Goal: Navigation & Orientation: Find specific page/section

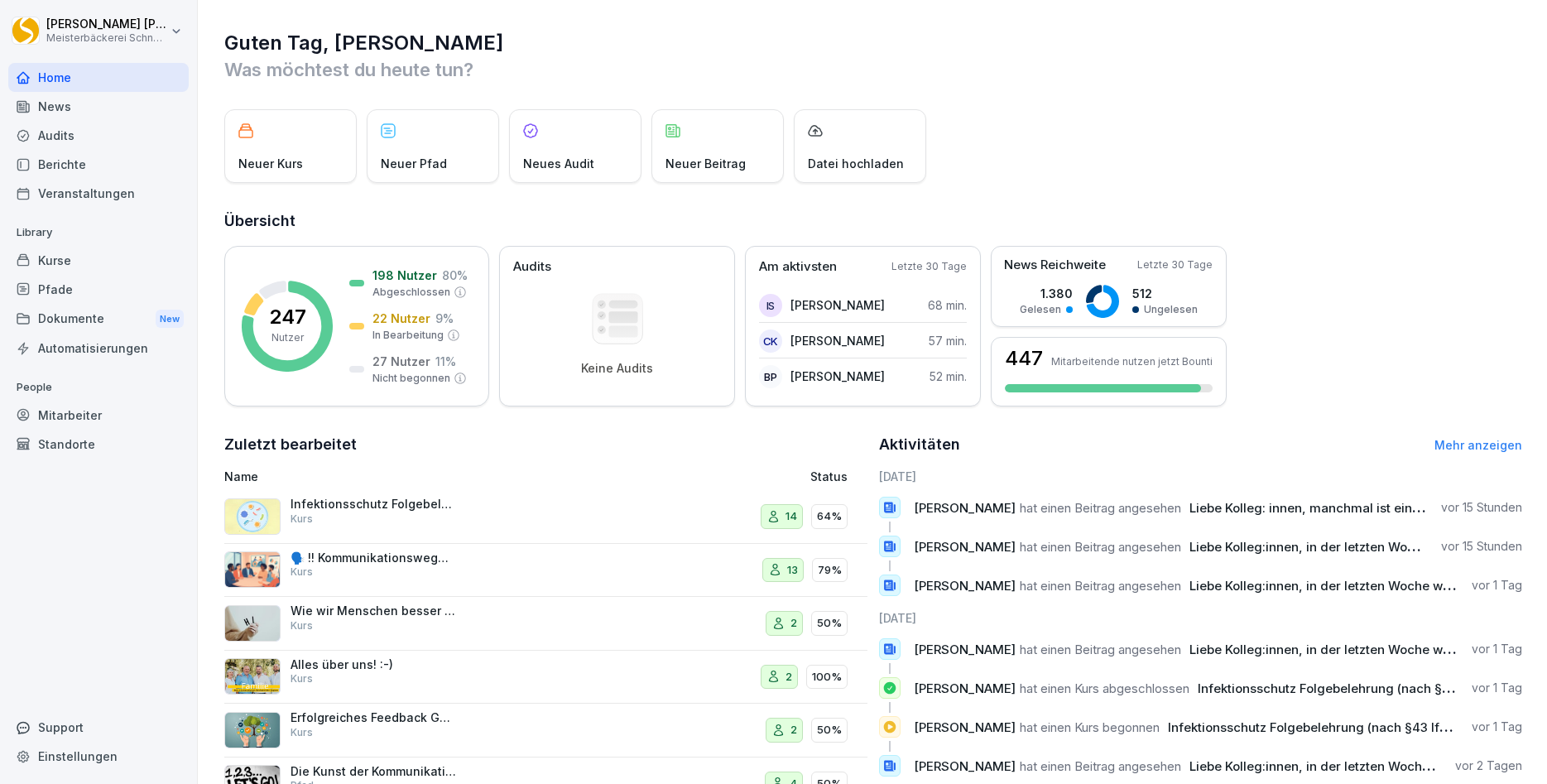
click at [392, 521] on div "Infektionsschutz Folgebelehrung (nach §43 IfSG) Kurs" at bounding box center [373, 512] width 165 height 30
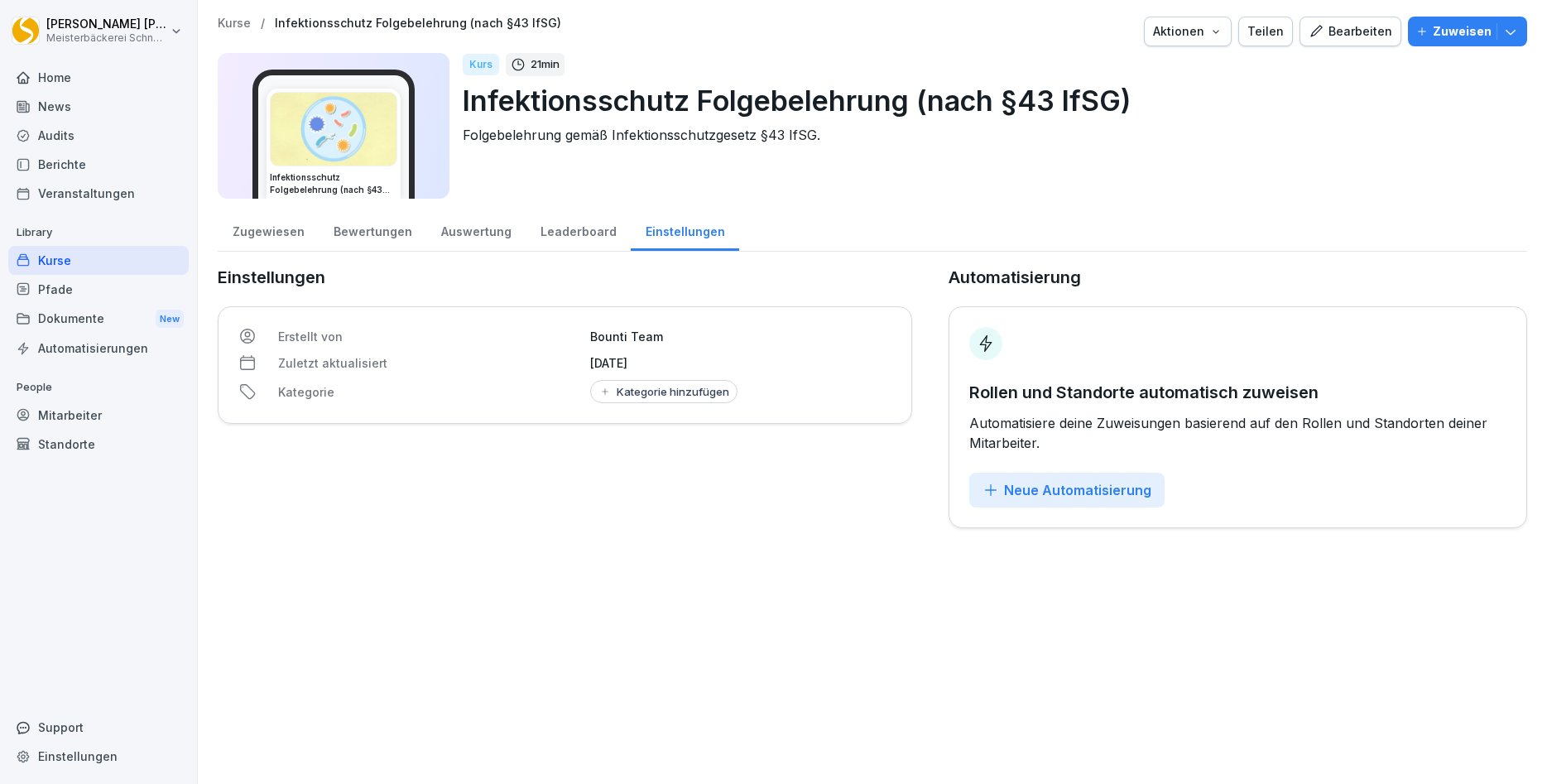
click at [261, 228] on div "Zugewiesen" at bounding box center [268, 230] width 101 height 42
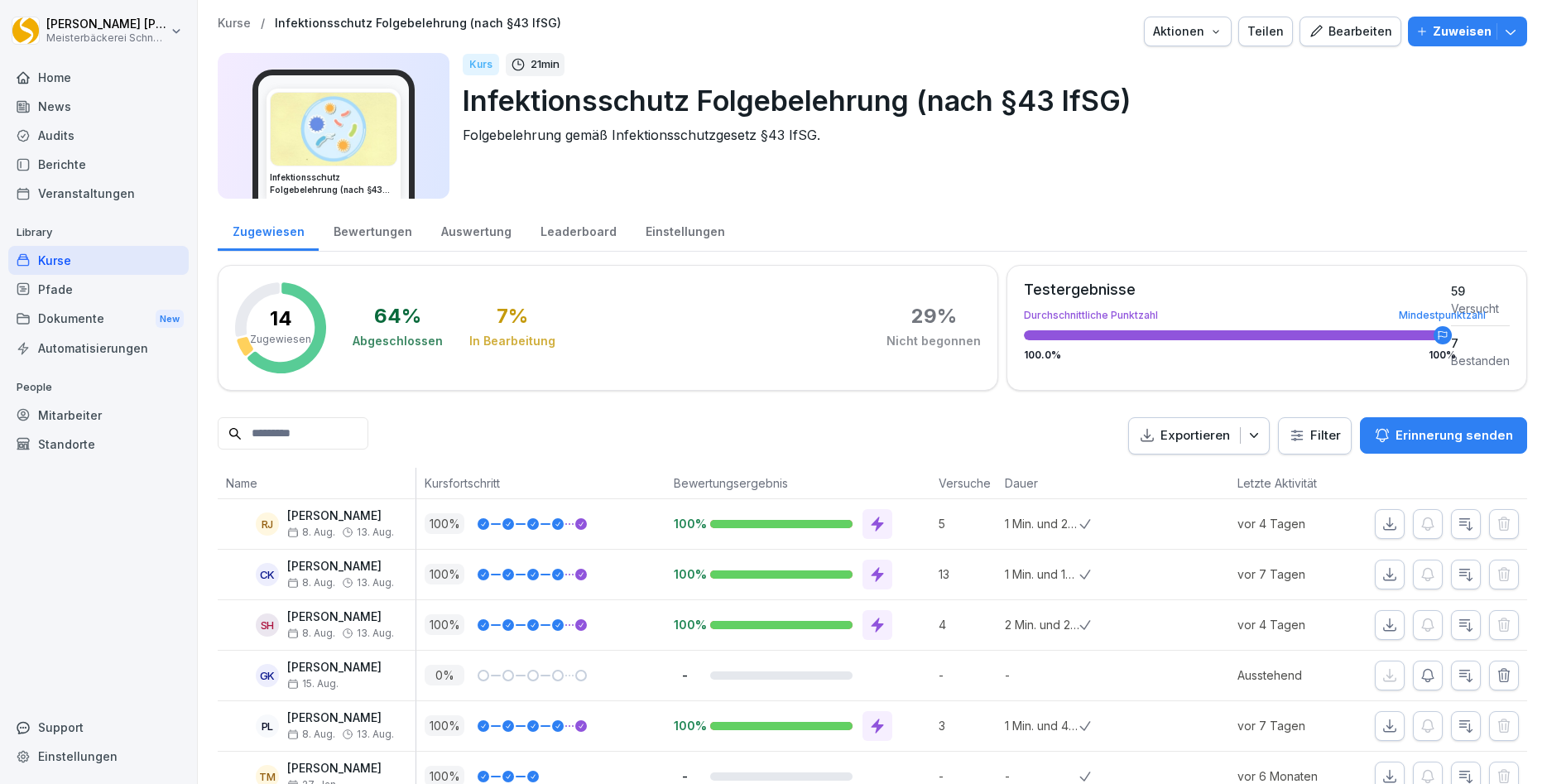
click at [366, 232] on div "Bewertungen" at bounding box center [372, 230] width 108 height 42
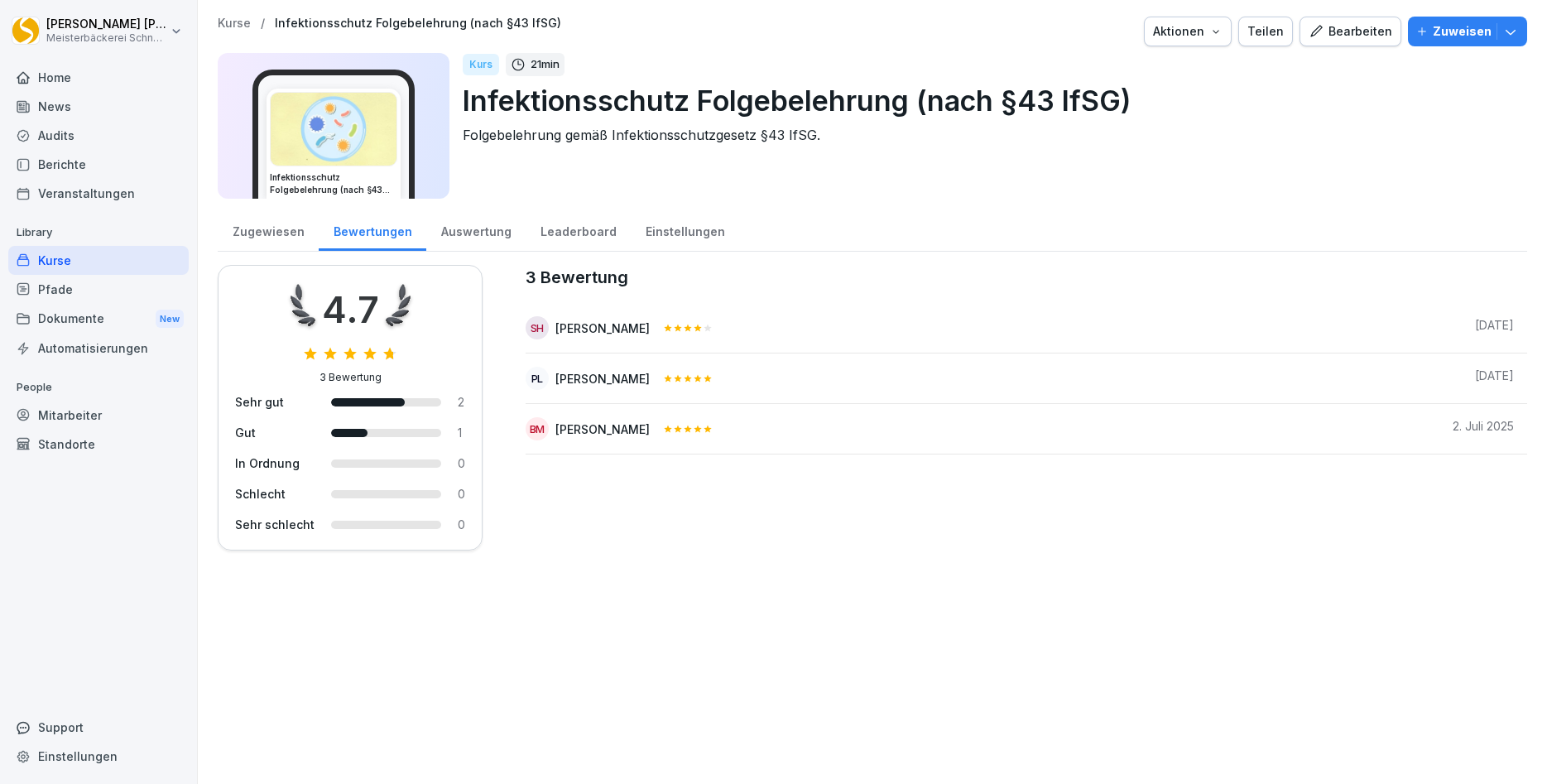
click at [591, 228] on div "Leaderboard" at bounding box center [578, 230] width 105 height 42
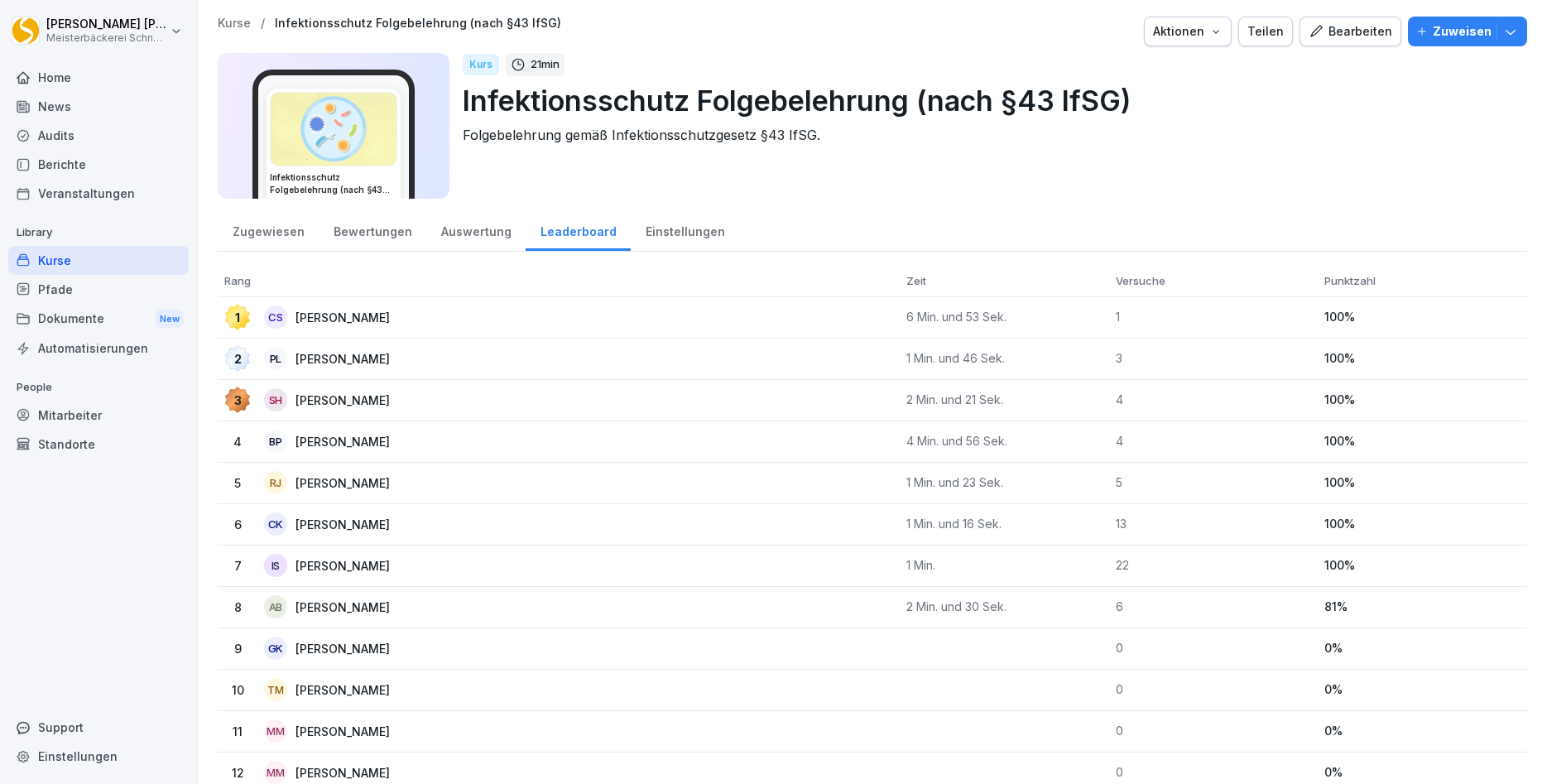
click at [655, 231] on div "Einstellungen" at bounding box center [684, 230] width 109 height 42
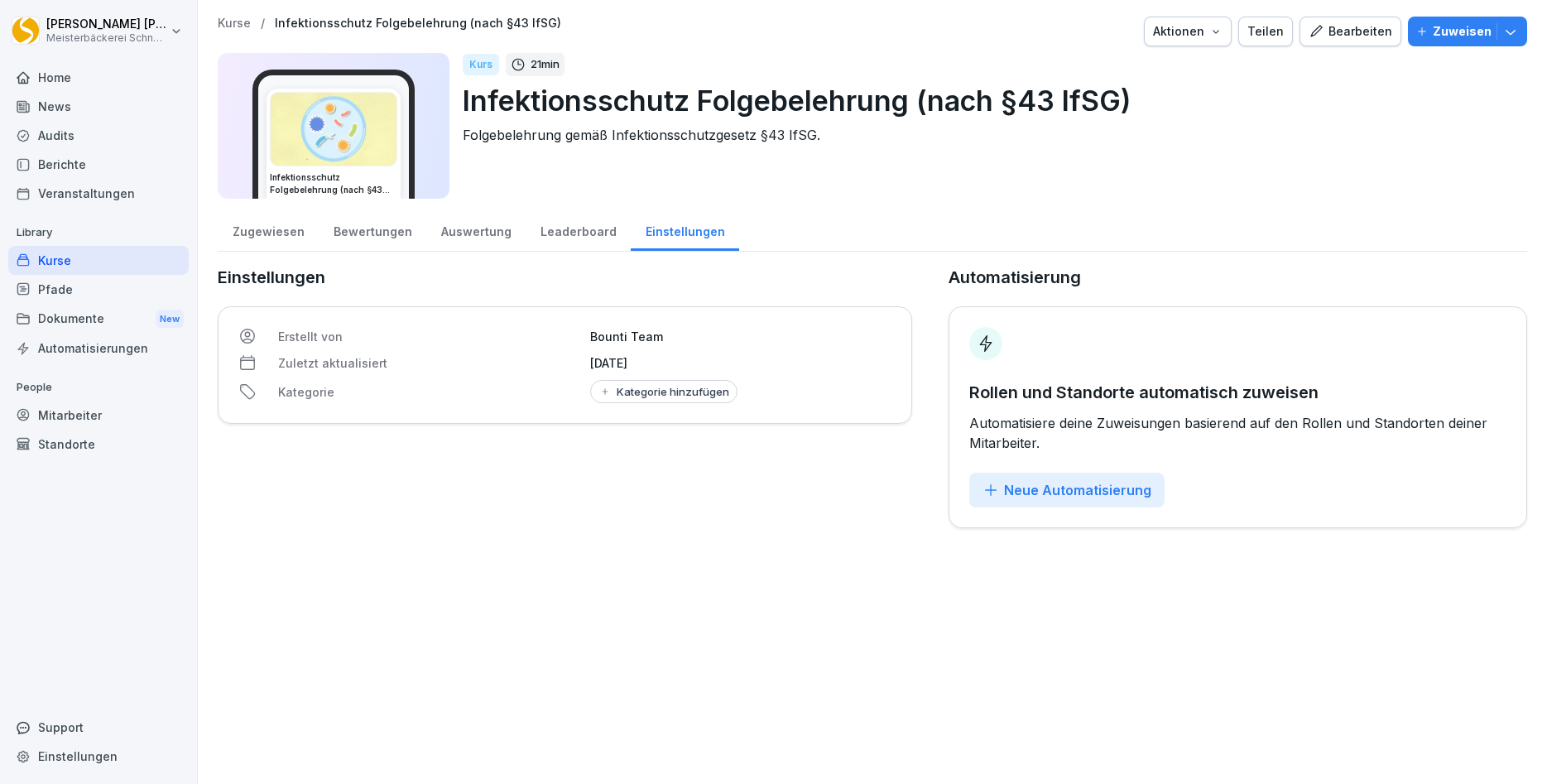
click at [590, 234] on div "Leaderboard" at bounding box center [578, 230] width 105 height 42
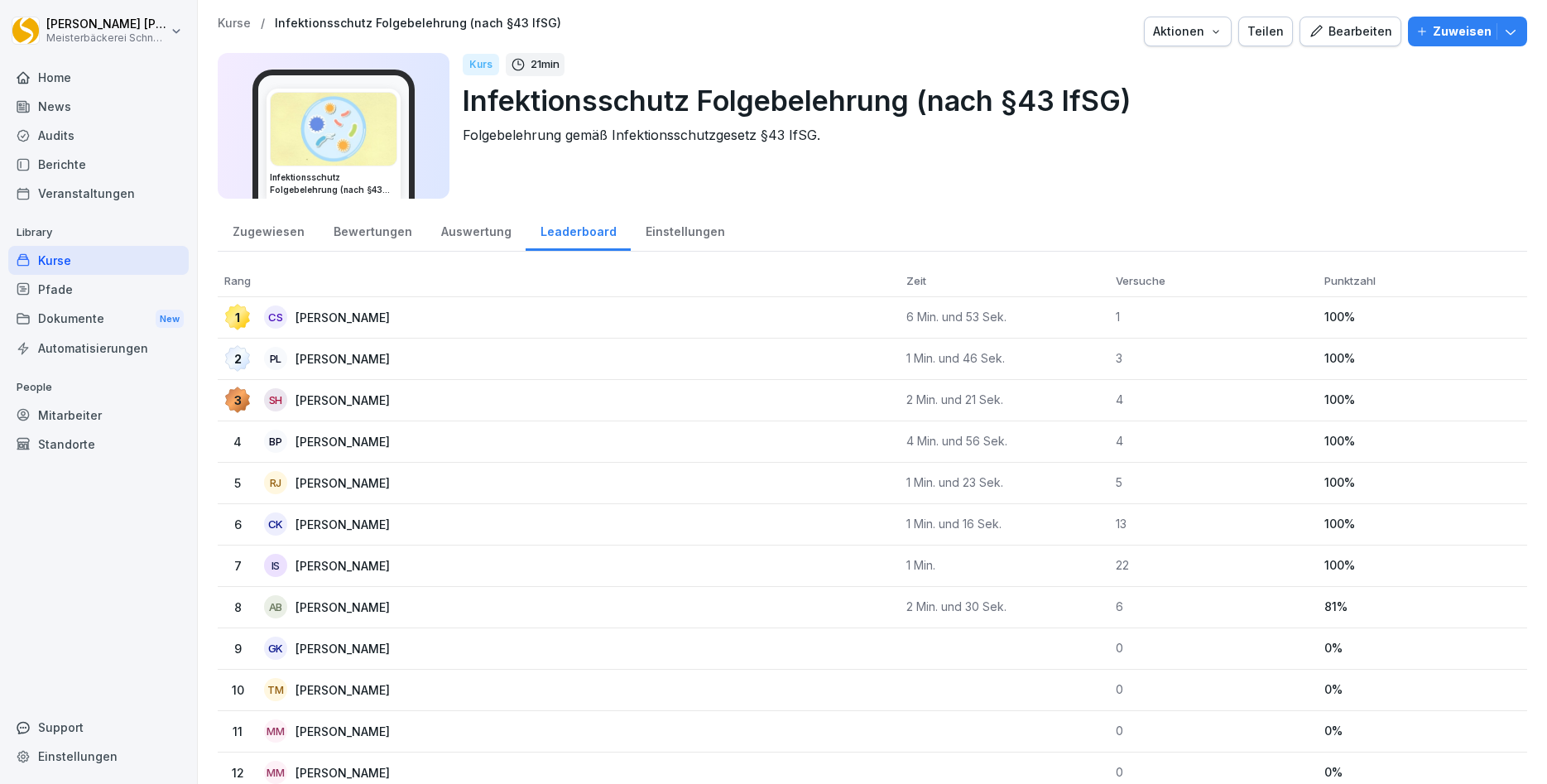
click at [484, 237] on div "Auswertung" at bounding box center [476, 230] width 99 height 42
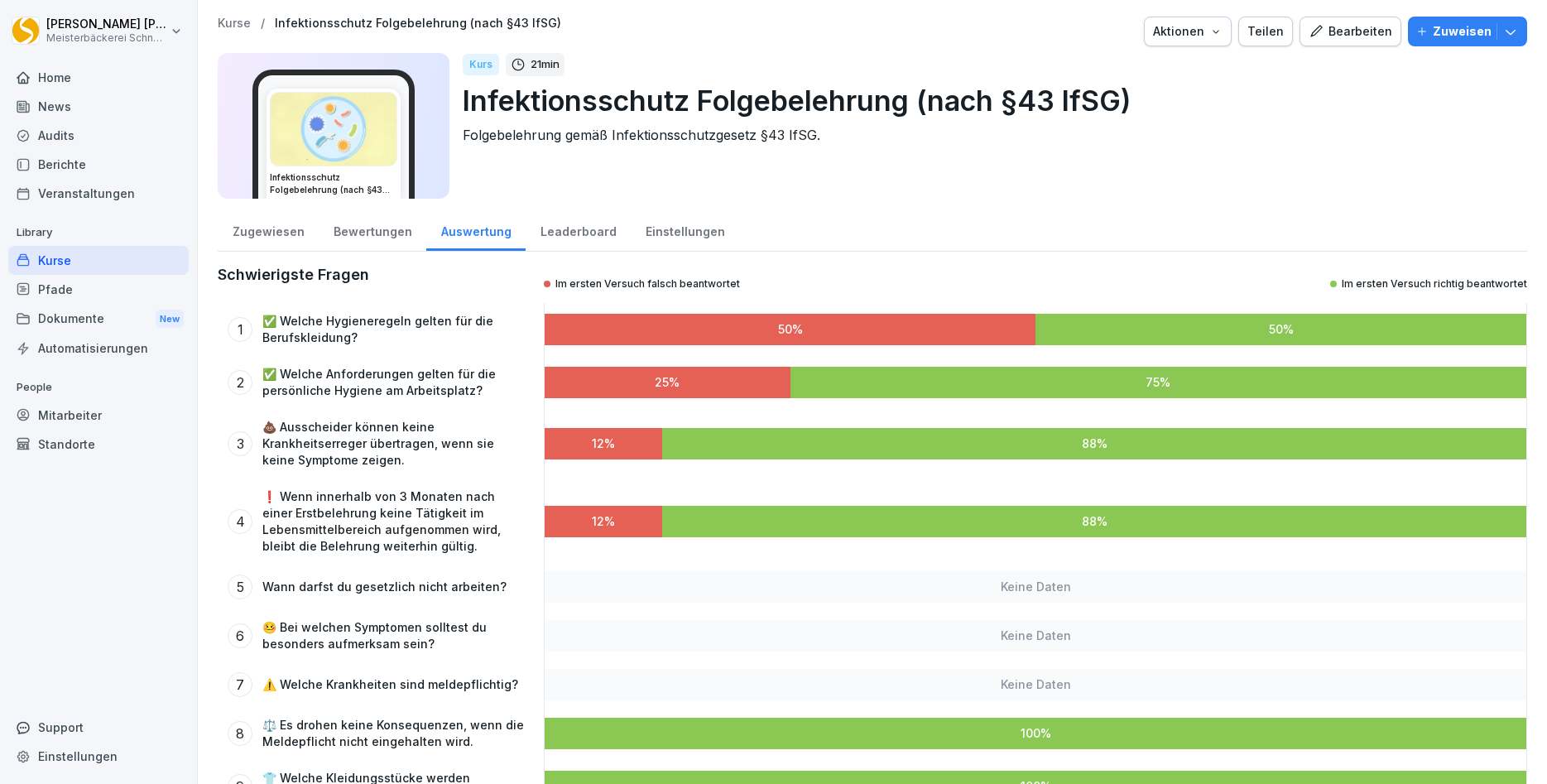
click at [263, 235] on div "Zugewiesen" at bounding box center [268, 230] width 101 height 42
